Goal: Task Accomplishment & Management: Manage account settings

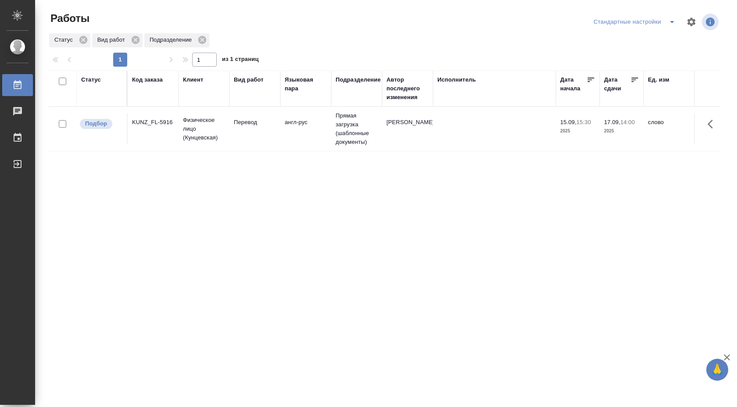
click at [341, 140] on td "Прямая загрузка (шаблонные документы)" at bounding box center [356, 129] width 51 height 44
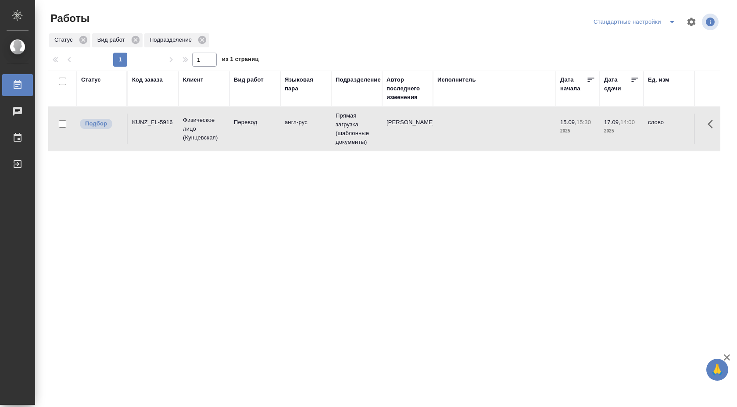
click at [341, 140] on td "Прямая загрузка (шаблонные документы)" at bounding box center [356, 129] width 51 height 44
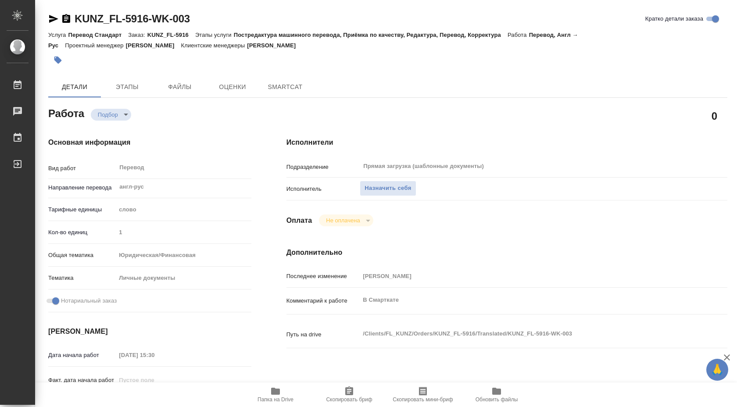
type textarea "x"
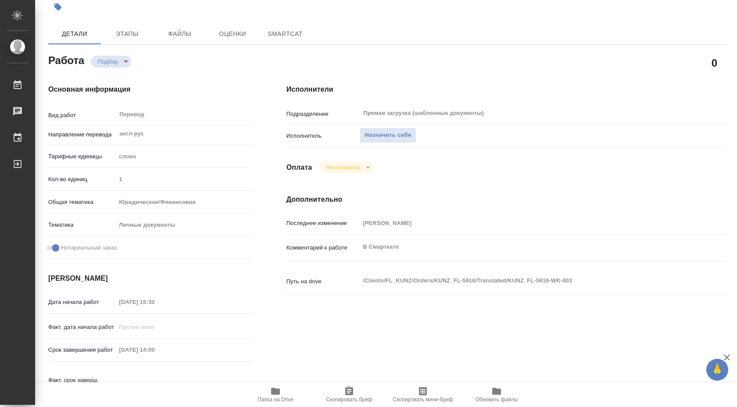
type textarea "x"
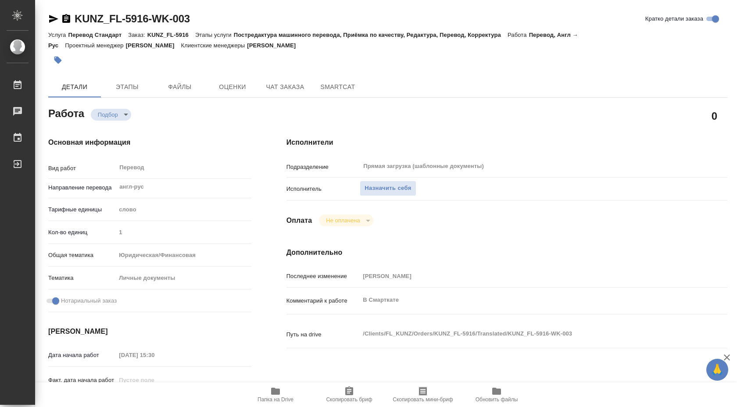
type textarea "x"
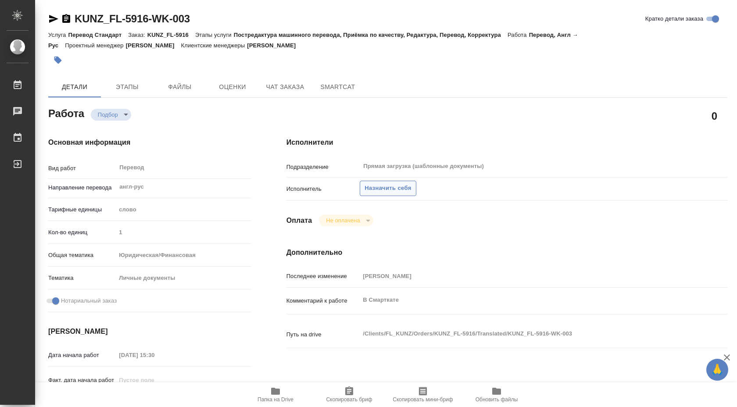
click at [396, 184] on span "Назначить себя" at bounding box center [387, 188] width 46 height 10
type textarea "x"
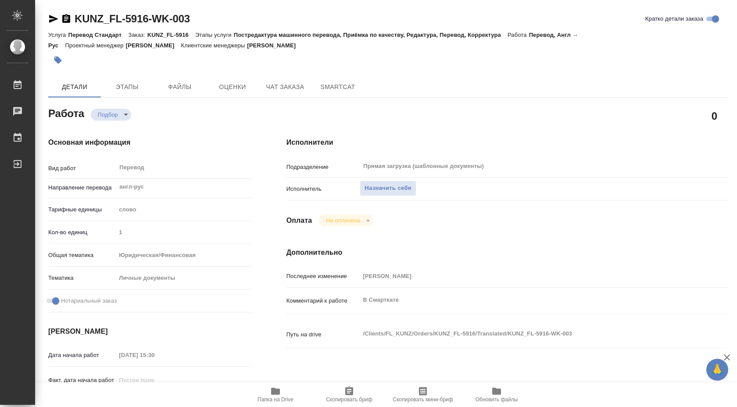
type textarea "x"
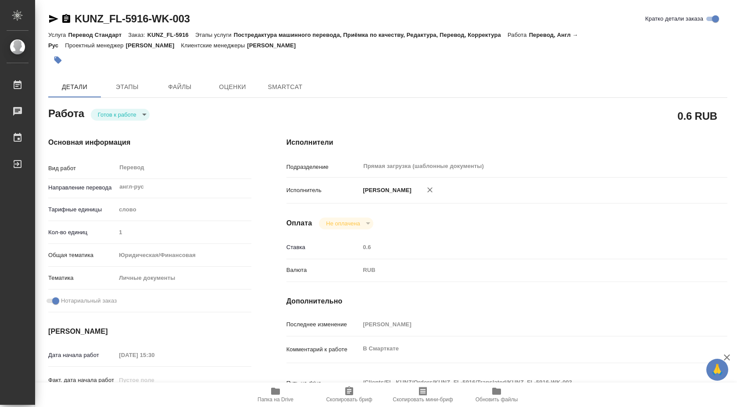
type textarea "x"
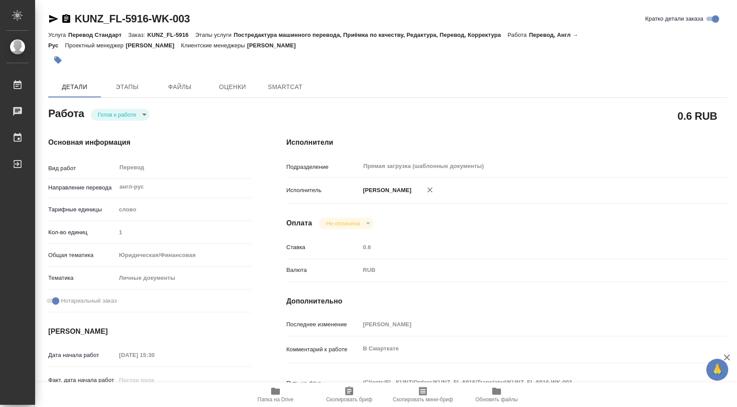
type textarea "x"
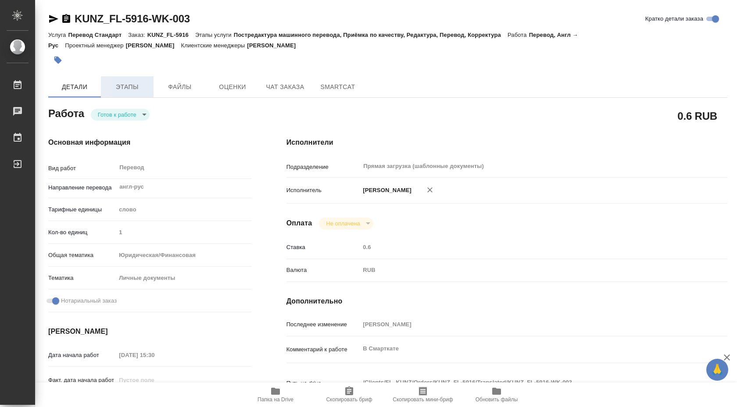
click at [129, 79] on button "Этапы" at bounding box center [127, 86] width 53 height 21
type textarea "x"
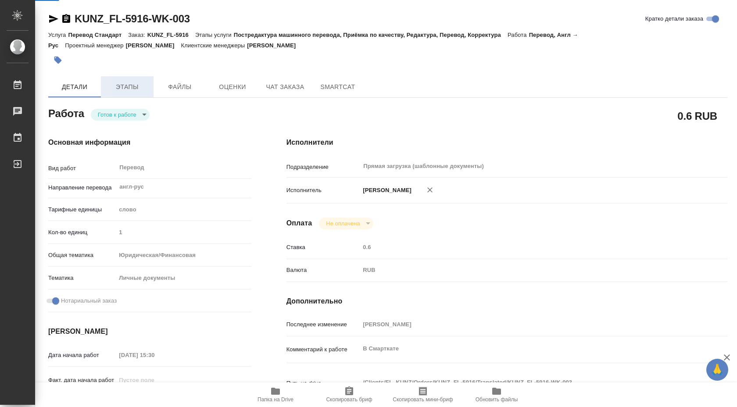
type textarea "x"
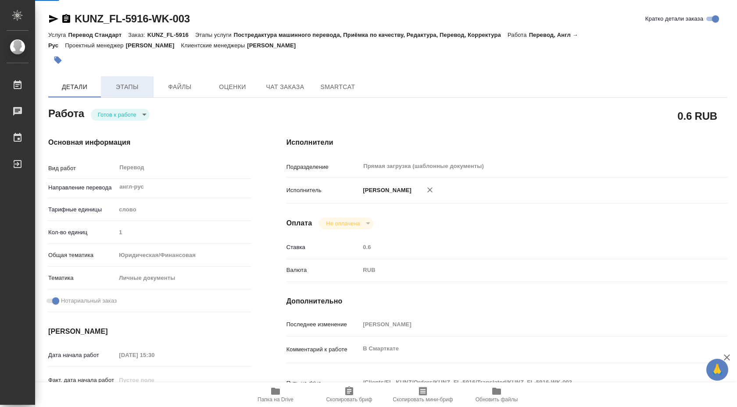
type textarea "x"
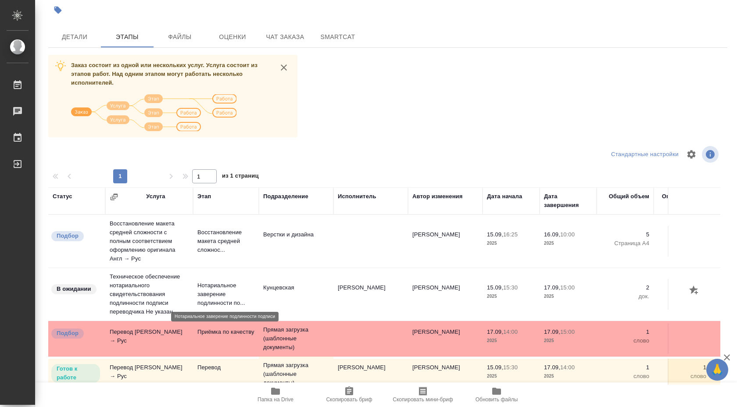
scroll to position [7, 0]
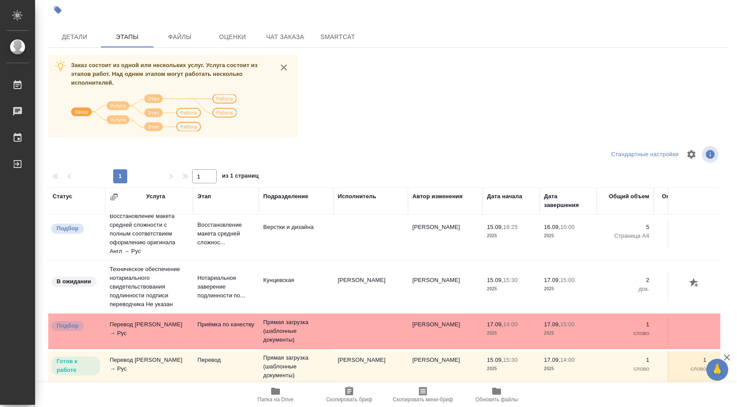
click at [287, 388] on span "Папка на Drive" at bounding box center [275, 394] width 63 height 17
click at [82, 42] on button "Детали" at bounding box center [74, 36] width 53 height 21
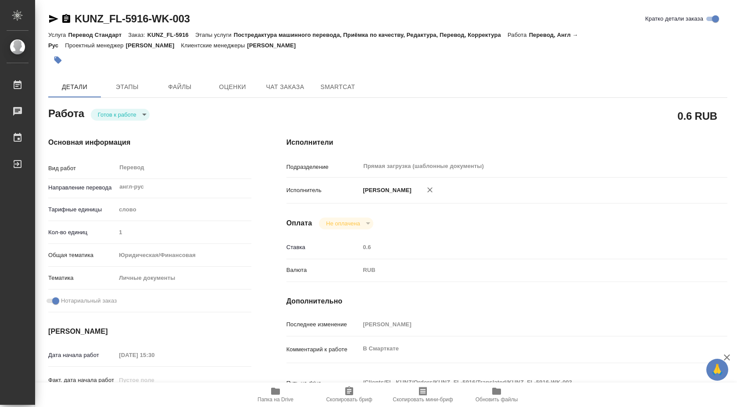
type textarea "x"
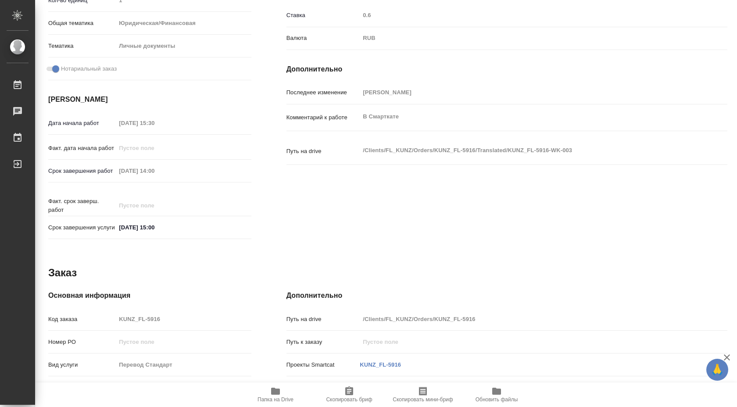
type textarea "x"
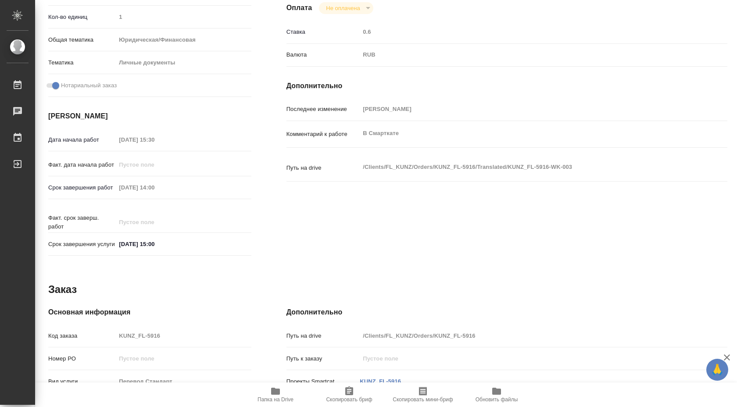
type textarea "x"
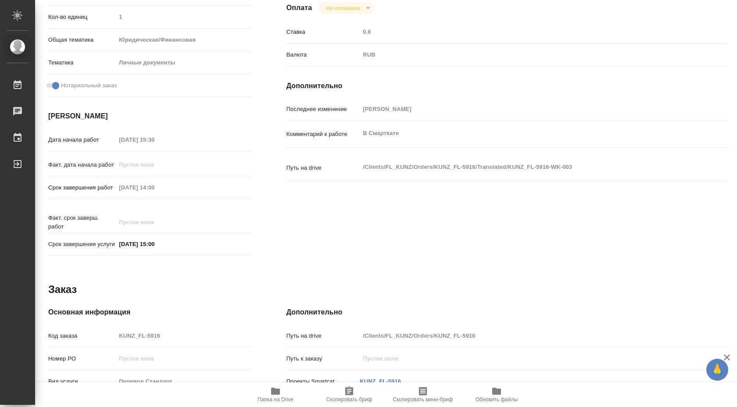
type textarea "x"
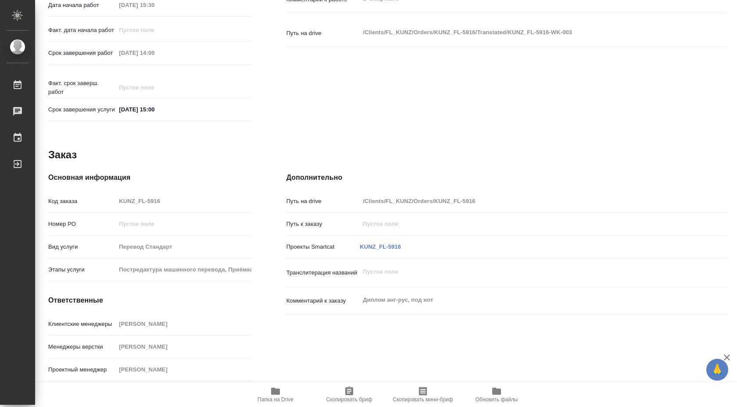
scroll to position [359, 0]
